Goal: Transaction & Acquisition: Download file/media

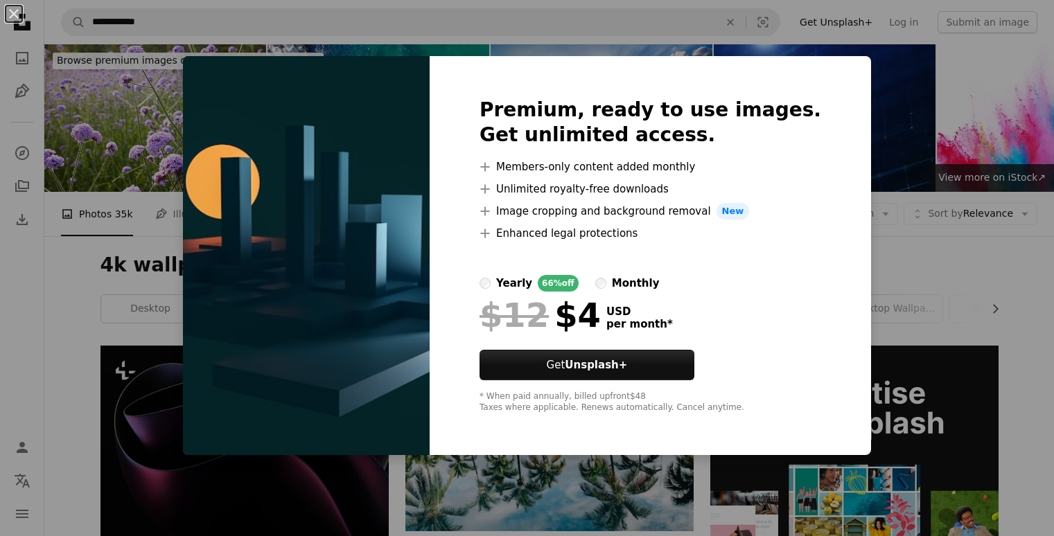
scroll to position [623, 0]
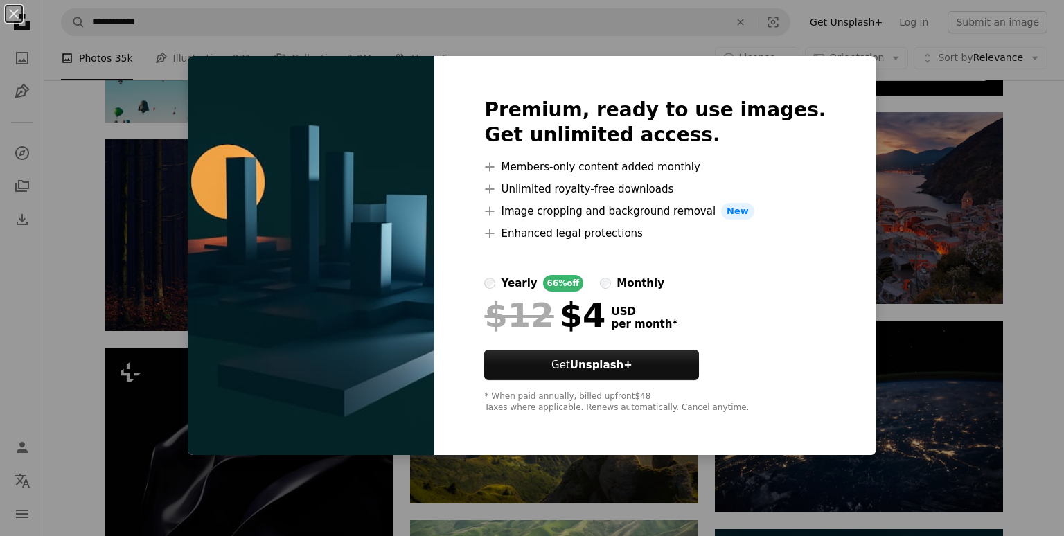
click at [844, 168] on div "An X shape Premium, ready to use images. Get unlimited access. A plus sign Memb…" at bounding box center [532, 268] width 1064 height 536
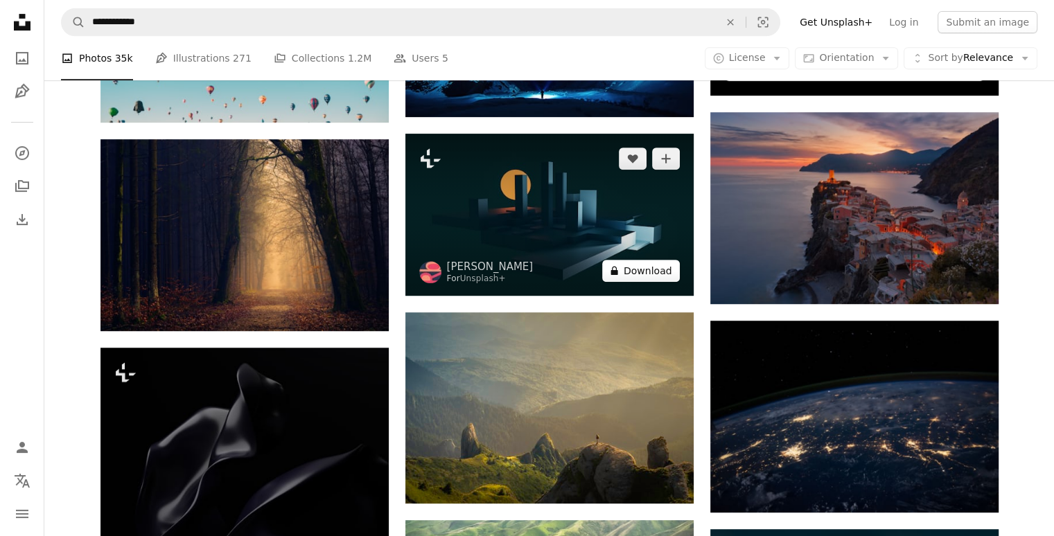
click at [643, 269] on button "A lock Download" at bounding box center [641, 271] width 78 height 22
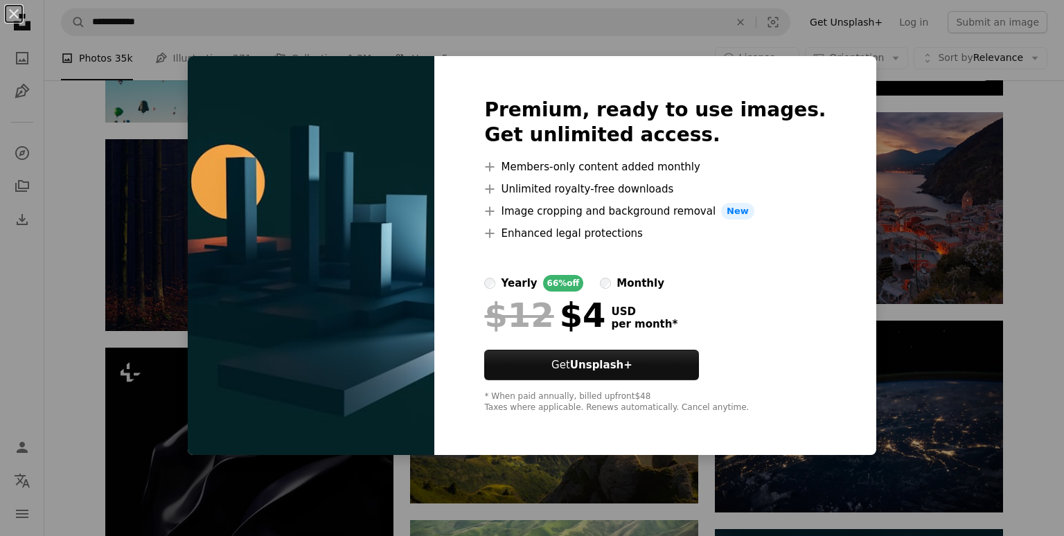
click at [960, 269] on div "An X shape Premium, ready to use images. Get unlimited access. A plus sign Memb…" at bounding box center [532, 268] width 1064 height 536
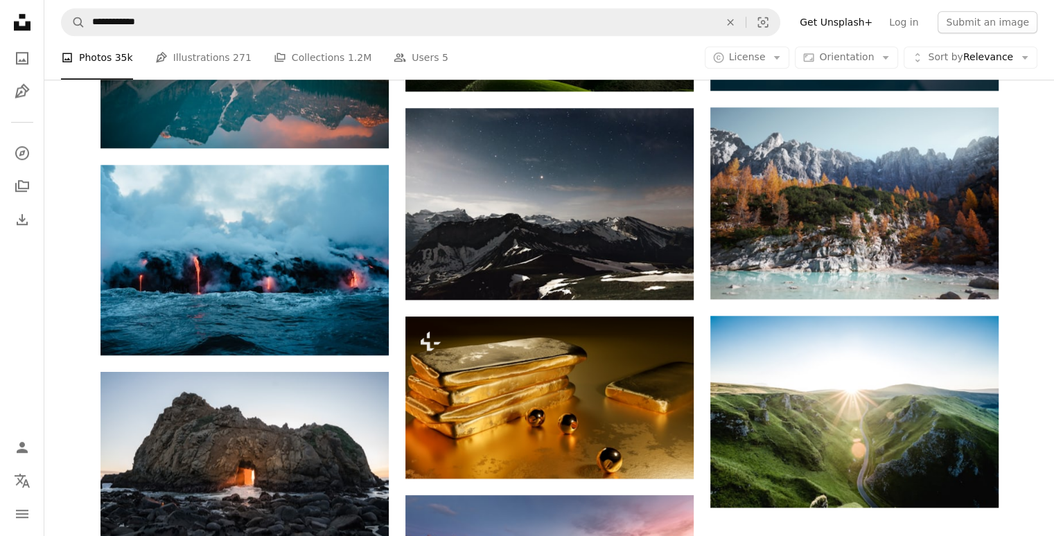
scroll to position [1225, 0]
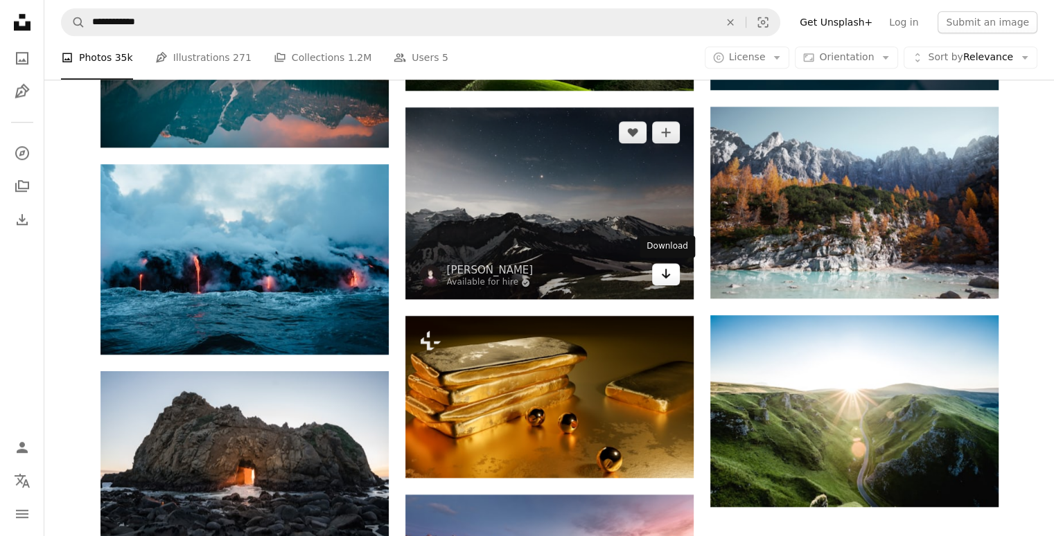
click at [673, 277] on link "Arrow pointing down" at bounding box center [666, 274] width 28 height 22
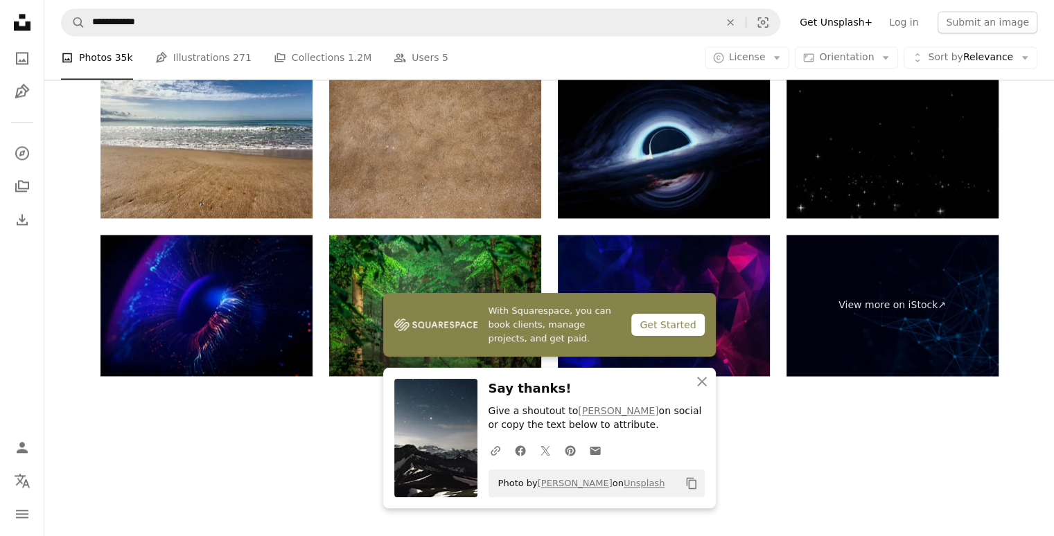
scroll to position [2010, 0]
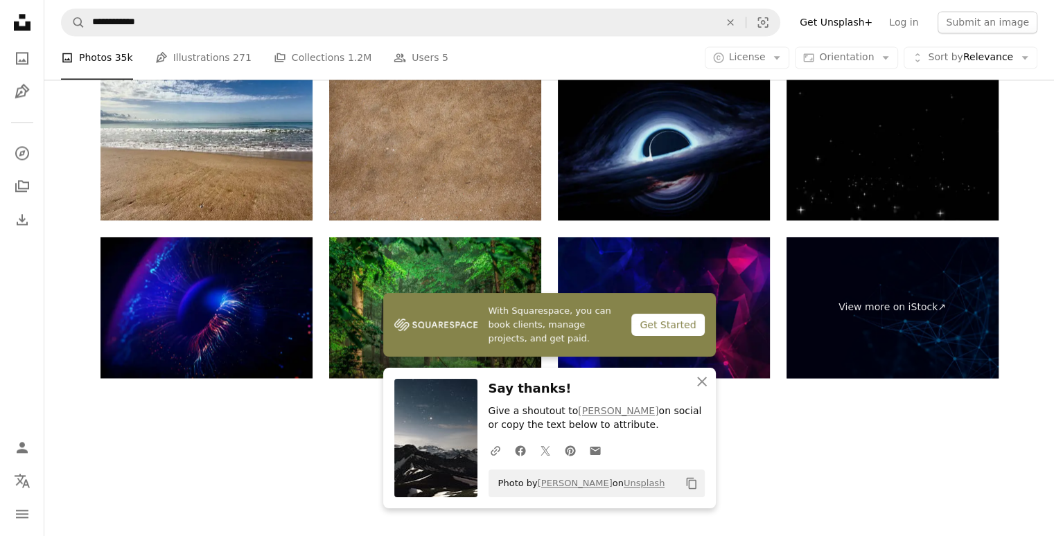
click at [695, 188] on img at bounding box center [664, 149] width 212 height 141
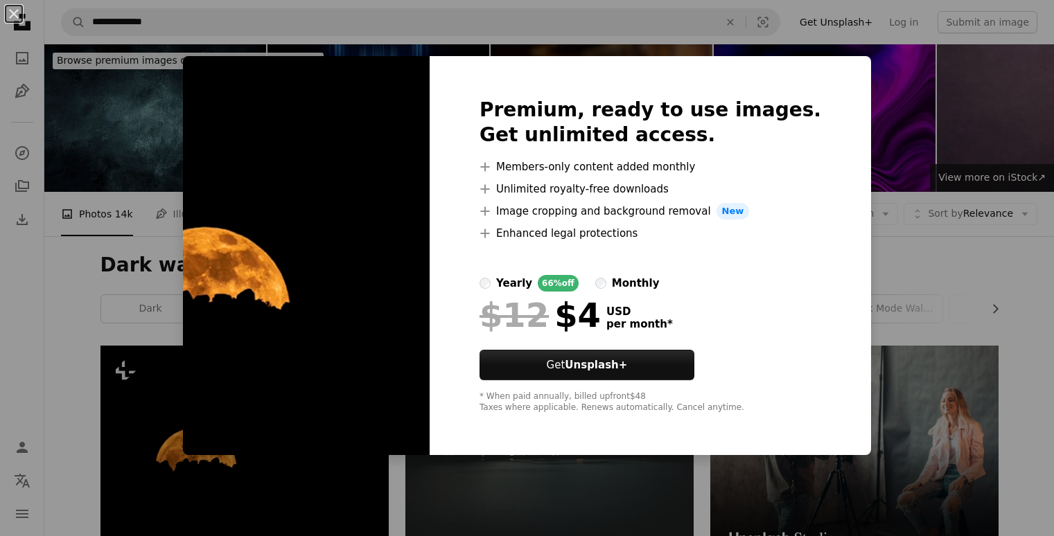
scroll to position [88, 0]
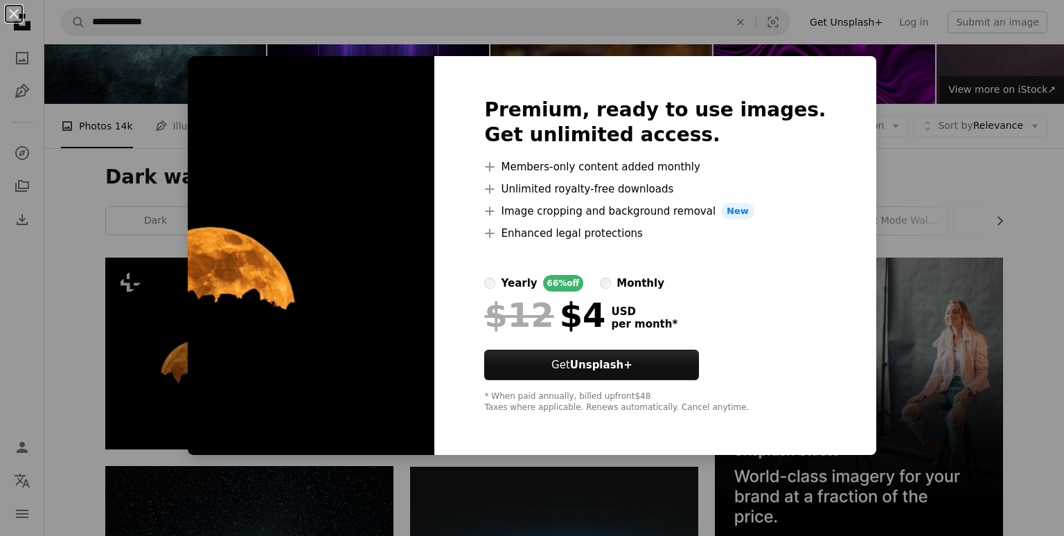
drag, startPoint x: 956, startPoint y: 148, endPoint x: 922, endPoint y: 82, distance: 73.4
click at [922, 82] on div "An X shape Premium, ready to use images. Get unlimited access. A plus sign Memb…" at bounding box center [532, 268] width 1064 height 536
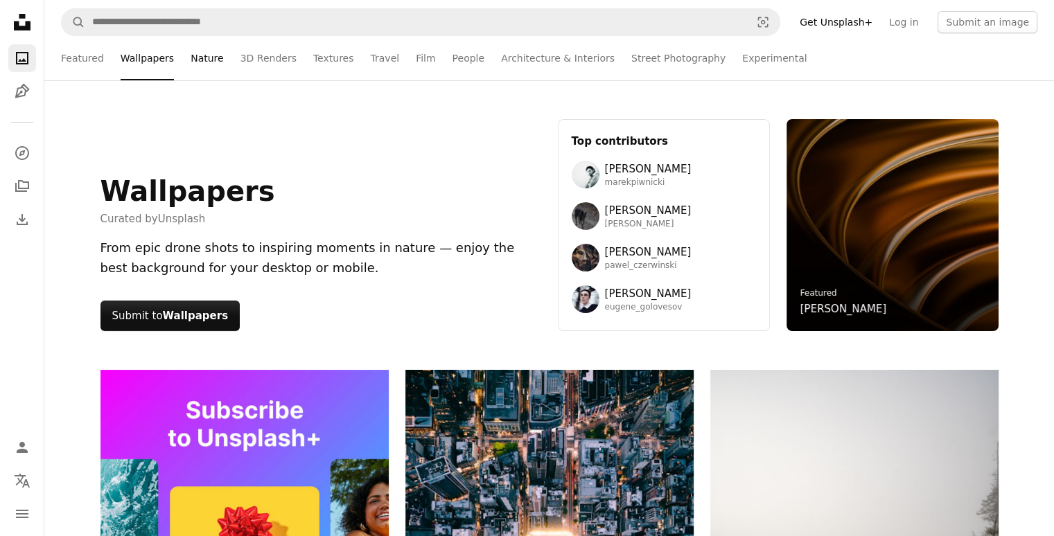
click at [192, 65] on link "Nature" at bounding box center [206, 58] width 33 height 44
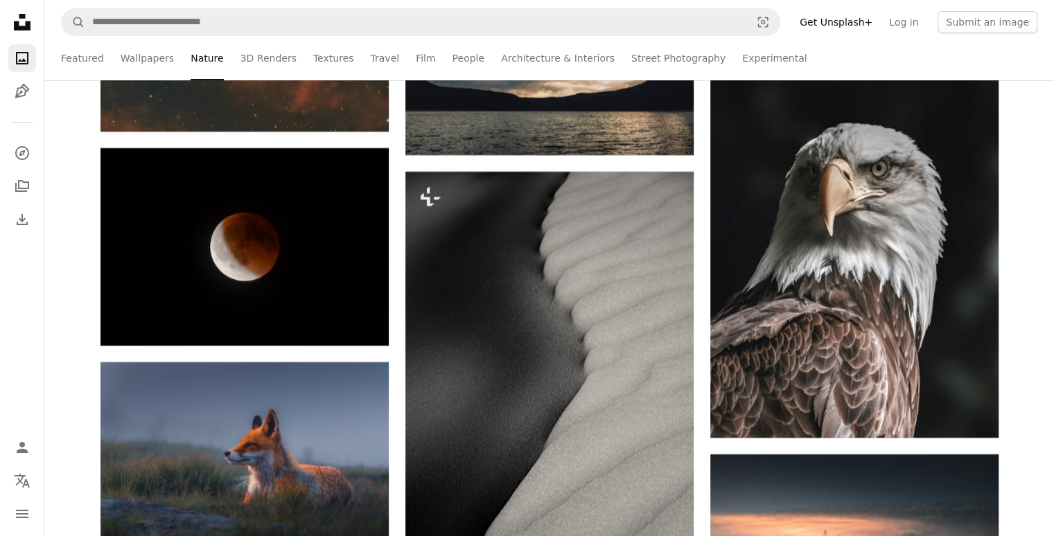
scroll to position [10708, 0]
